Goal: Task Accomplishment & Management: Manage account settings

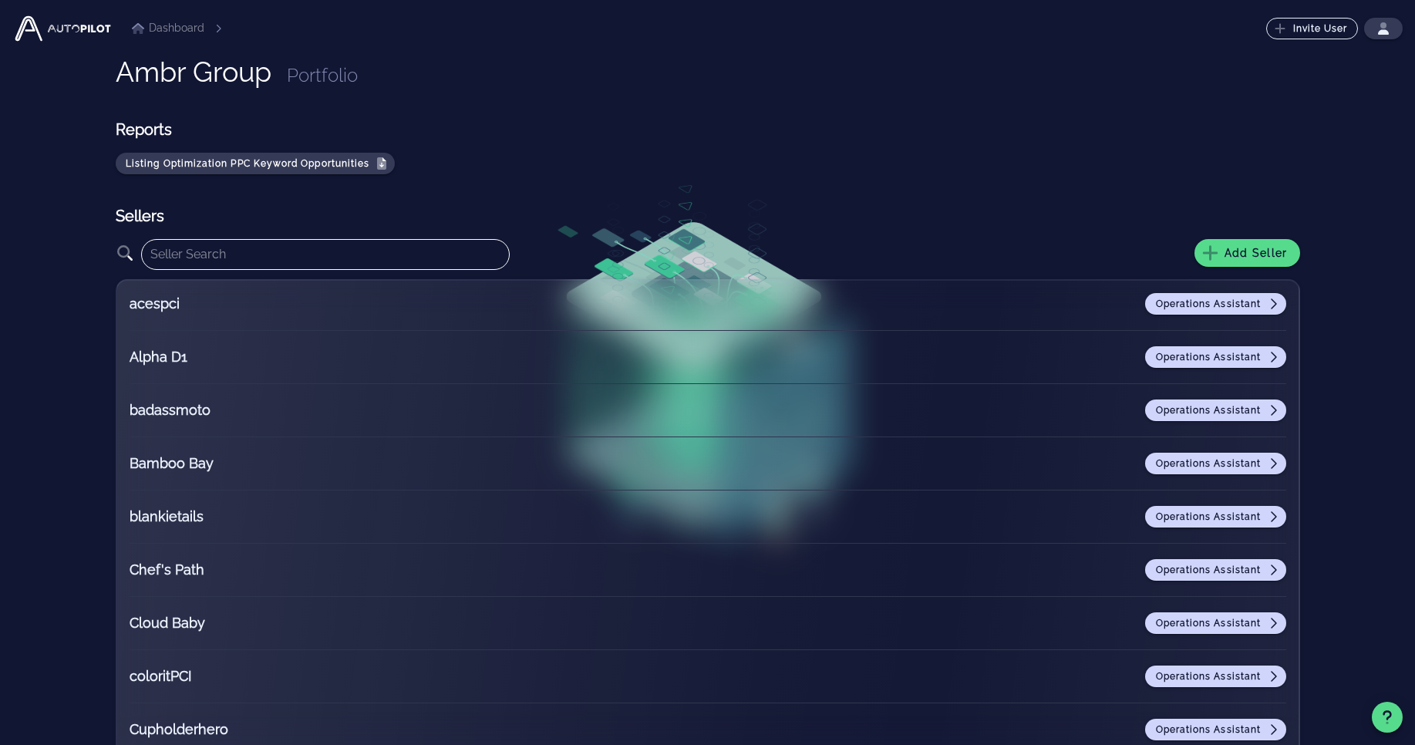
click at [423, 260] on input "text" at bounding box center [325, 254] width 351 height 25
type input "o"
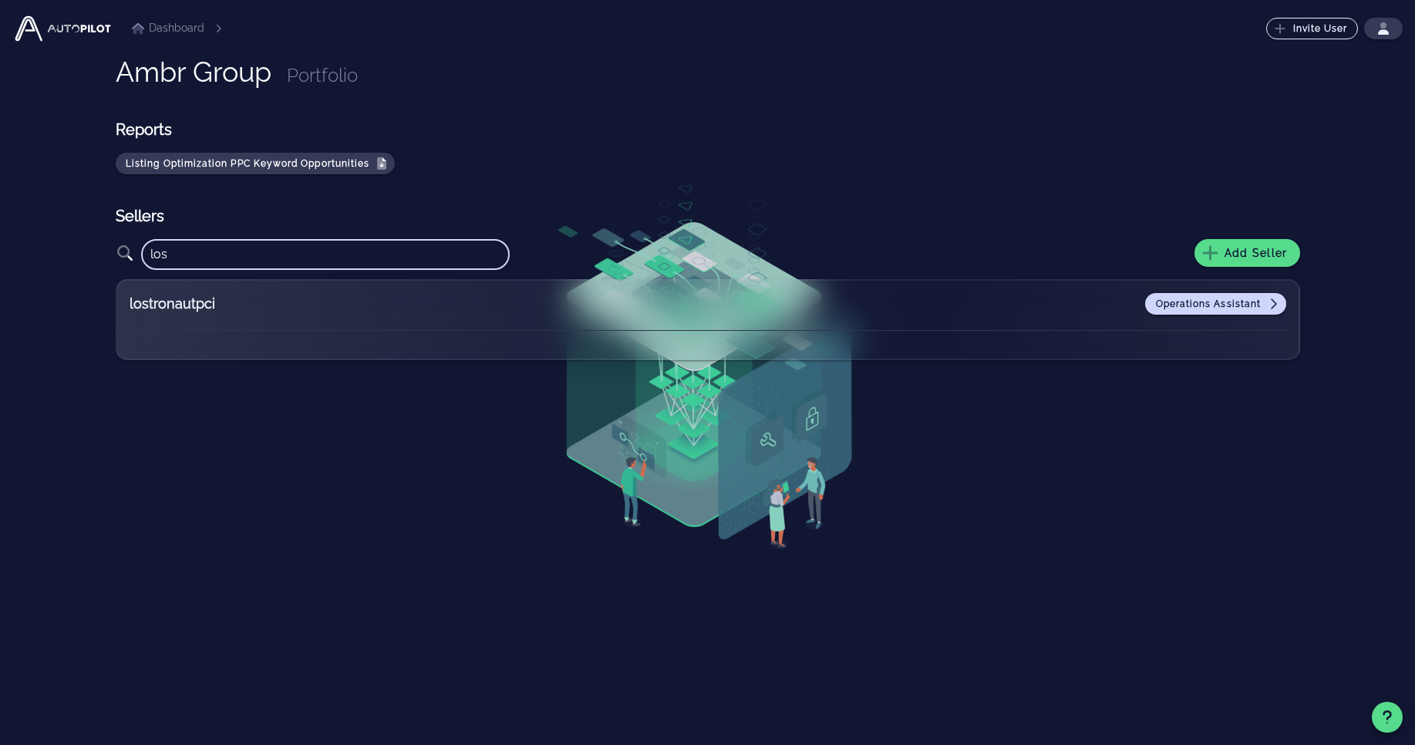
type input "los"
click at [1180, 291] on div "lostronautpci Operations Assistant" at bounding box center [708, 319] width 1184 height 81
click at [1170, 302] on span "Operations Assistant" at bounding box center [1216, 304] width 122 height 12
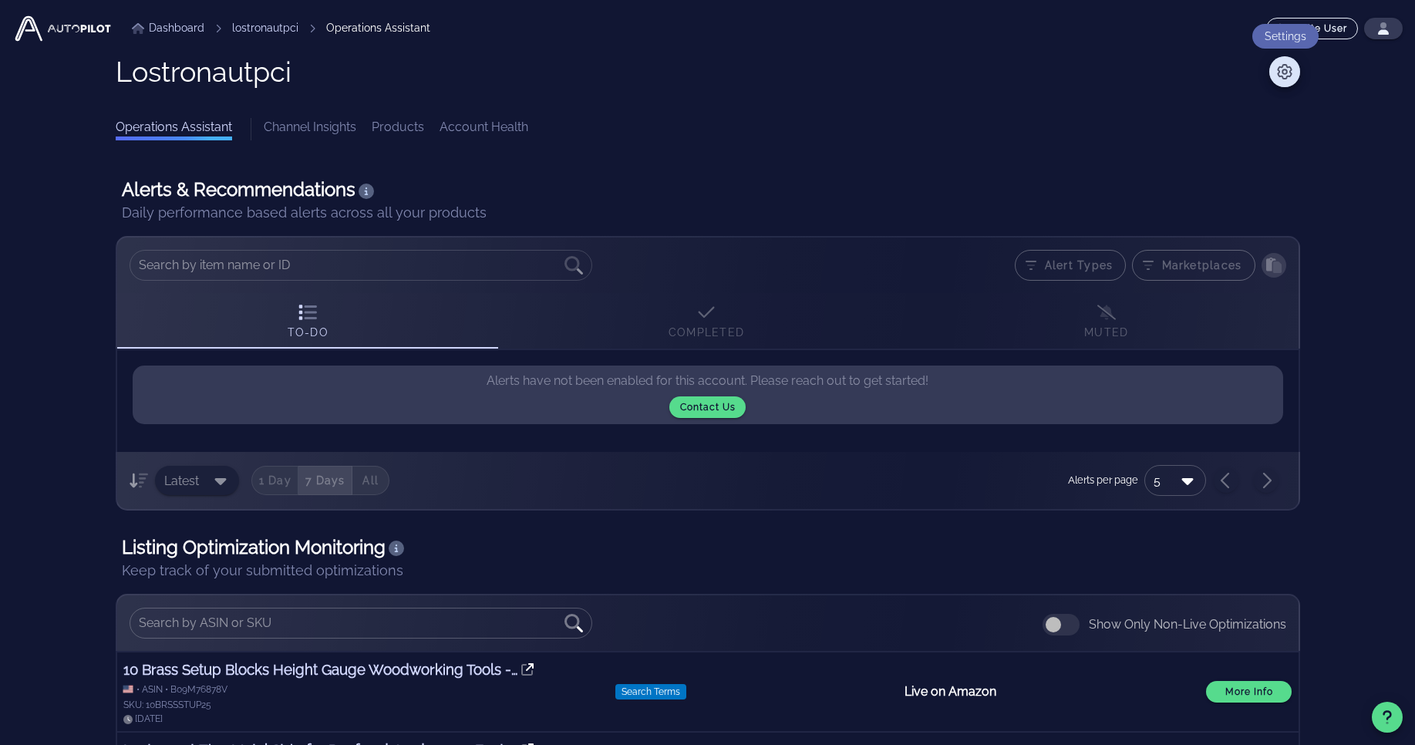
click at [1286, 73] on icon at bounding box center [1284, 71] width 15 height 15
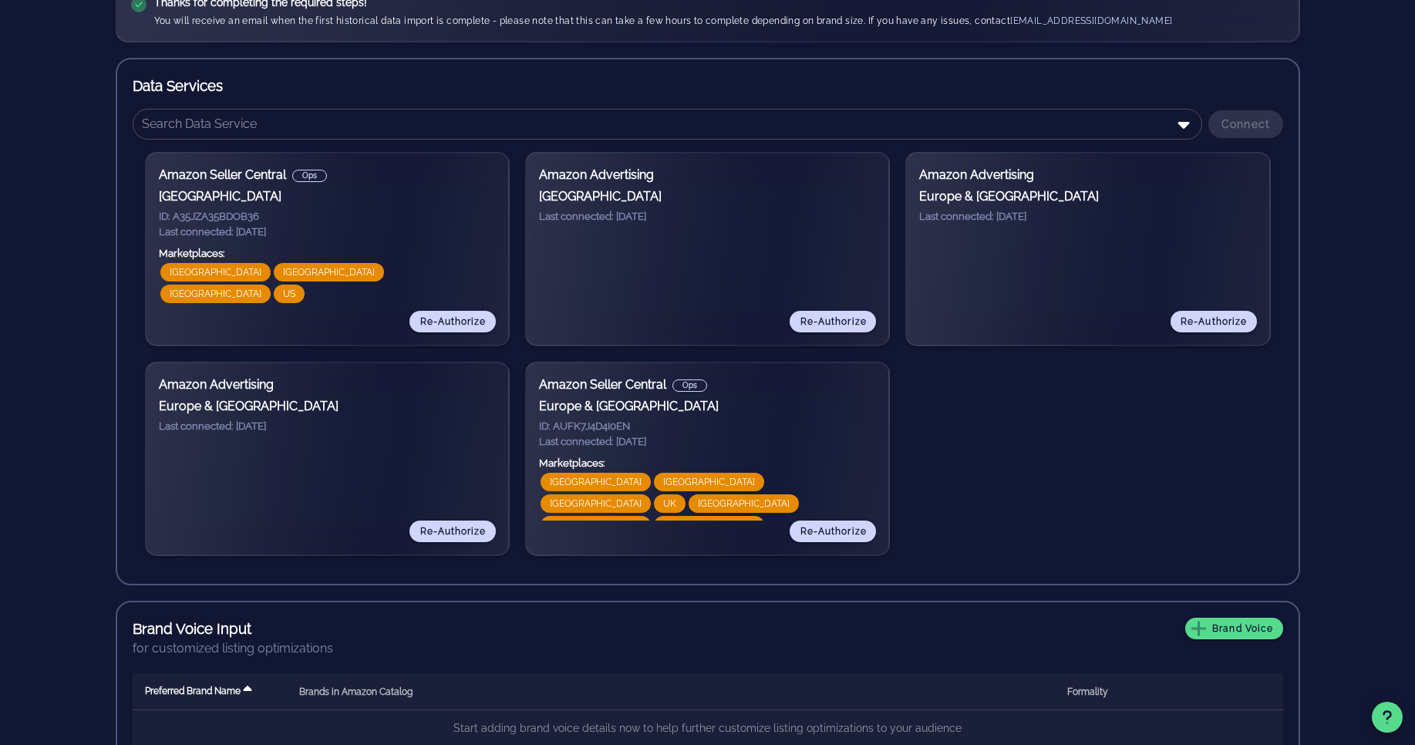
scroll to position [202, 0]
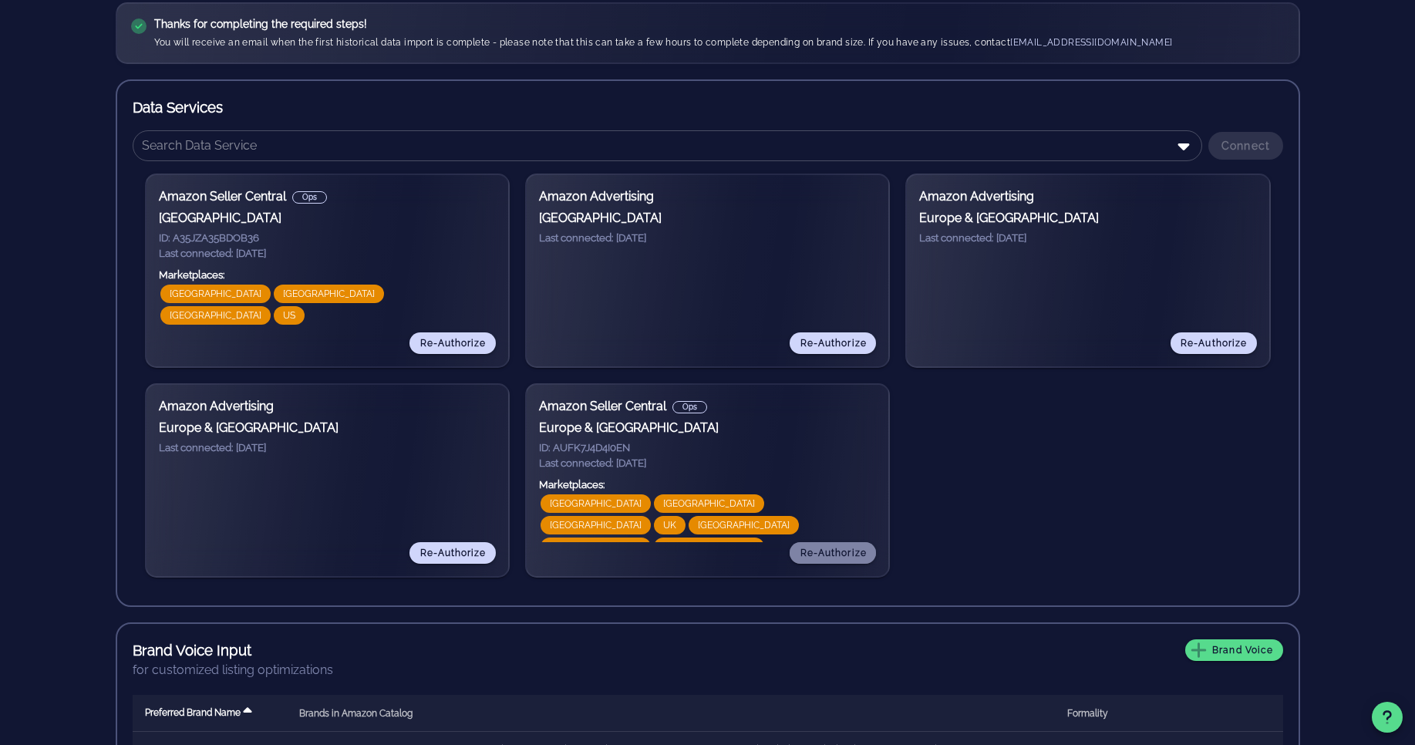
click at [830, 553] on span "Re-Authorize" at bounding box center [833, 552] width 67 height 11
